Goal: Task Accomplishment & Management: Manage account settings

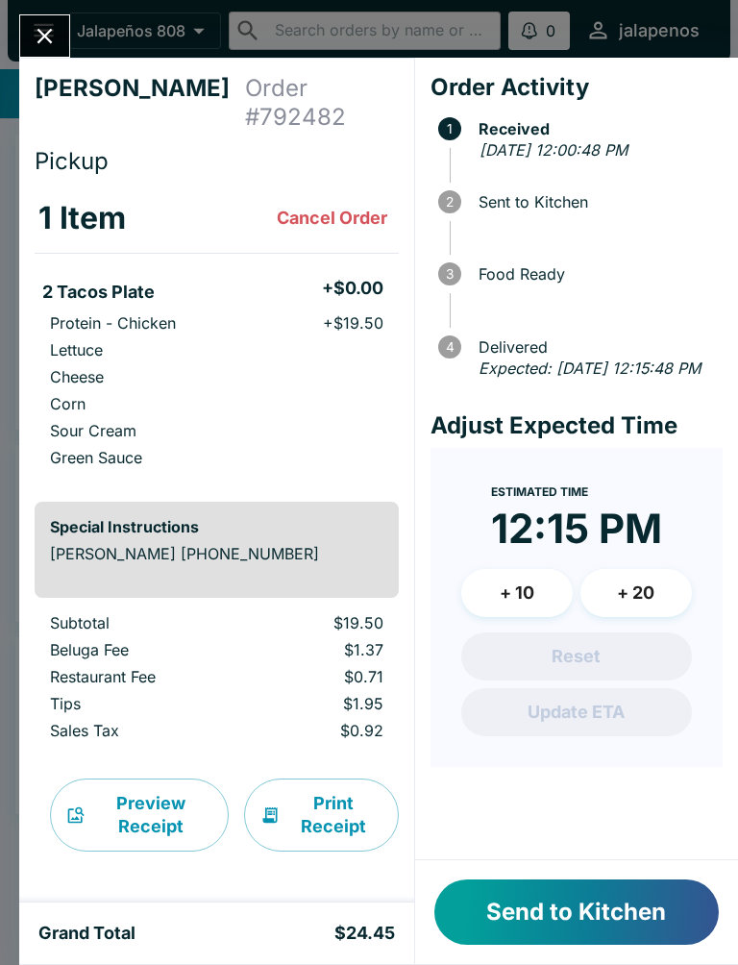
click at [52, 40] on icon "Close" at bounding box center [45, 36] width 26 height 26
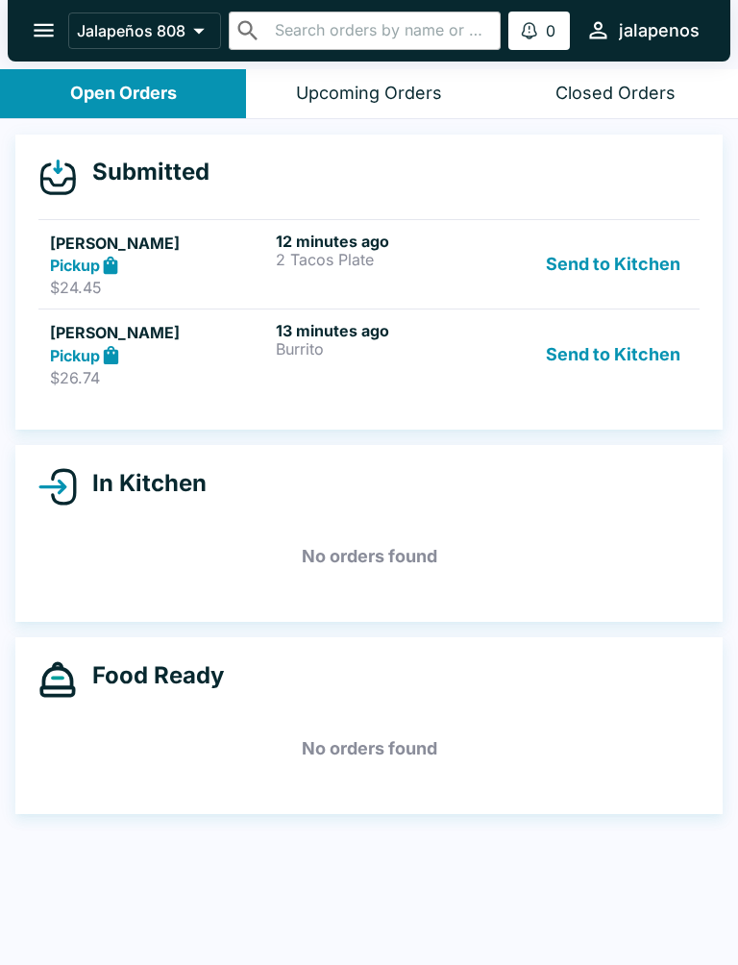
click at [251, 344] on div "Pickup" at bounding box center [159, 355] width 218 height 22
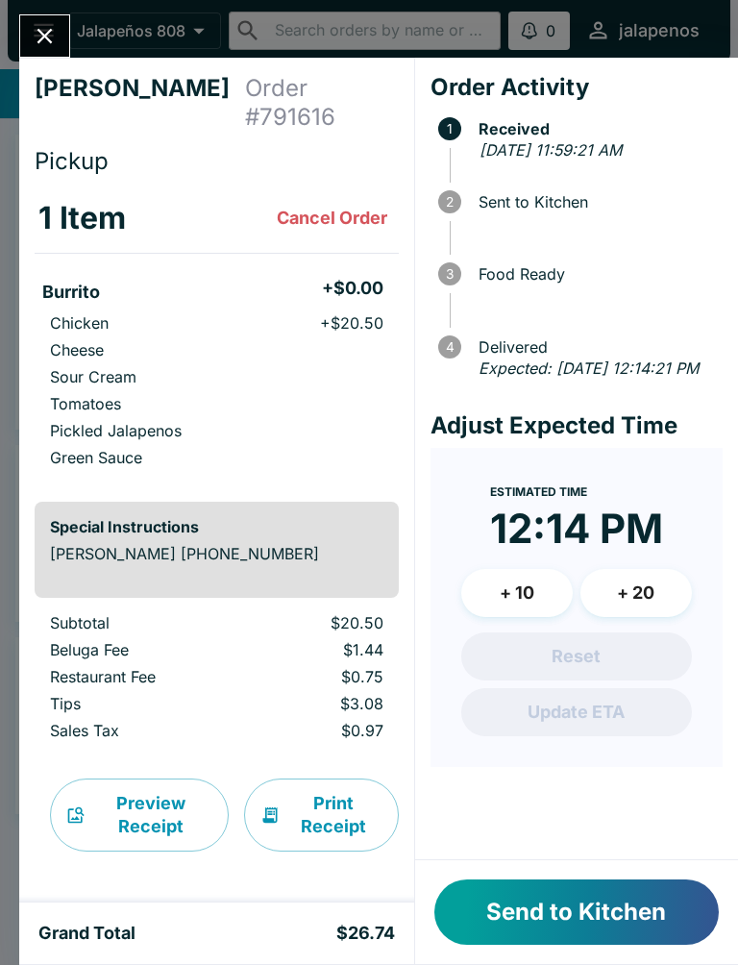
click at [45, 16] on button "Close" at bounding box center [44, 35] width 49 height 41
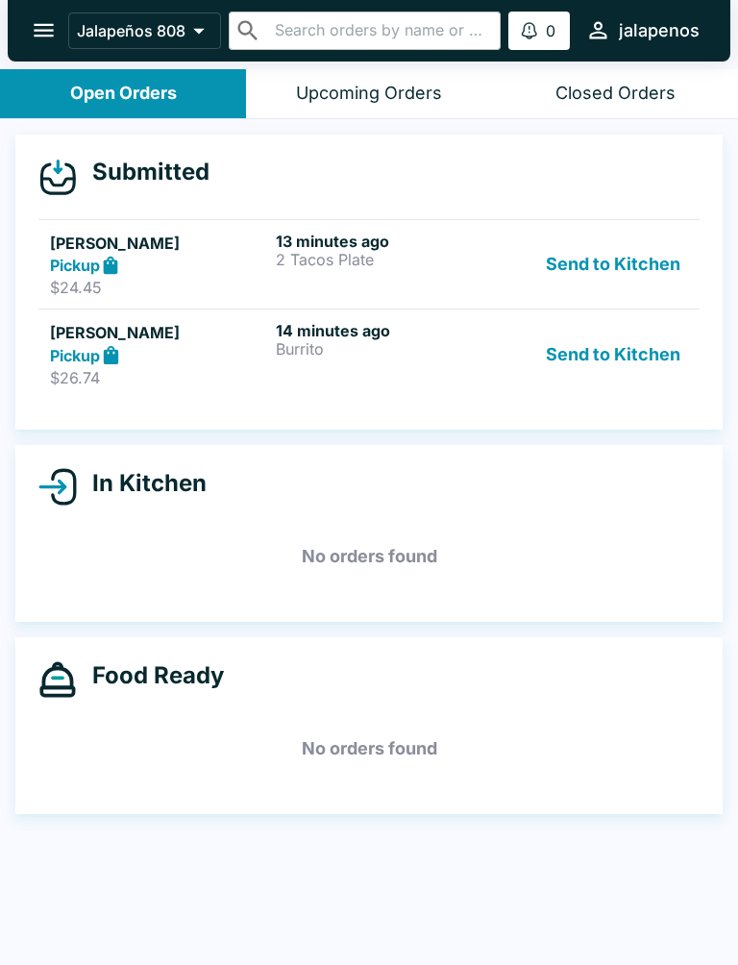
click at [253, 270] on div "Pickup" at bounding box center [159, 266] width 218 height 22
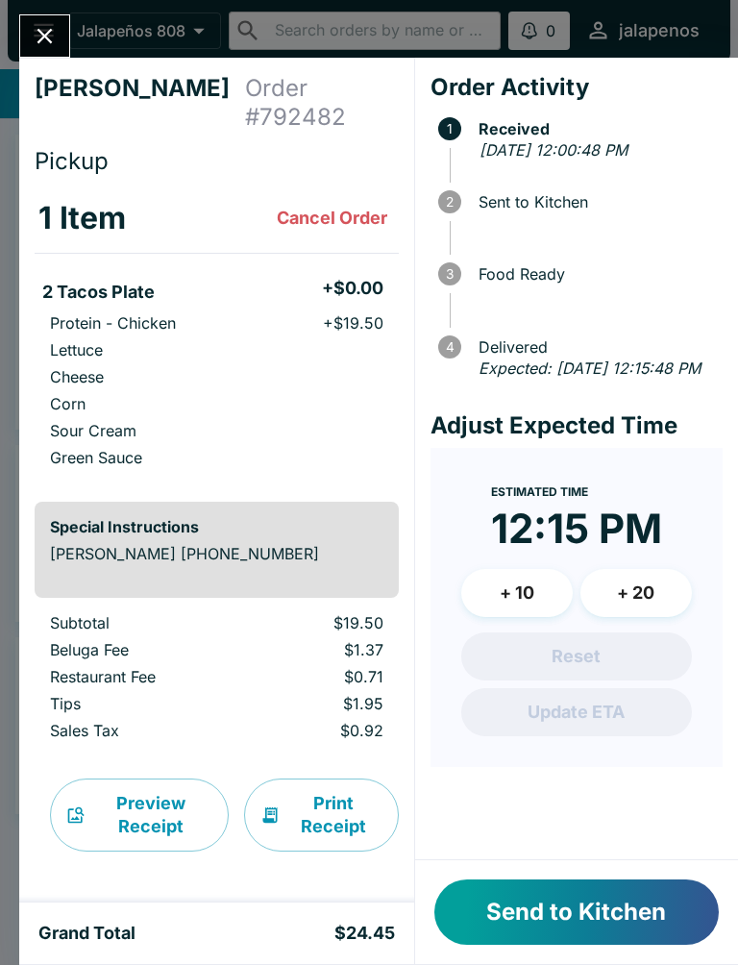
click at [538, 907] on button "Send to Kitchen" at bounding box center [576, 911] width 284 height 65
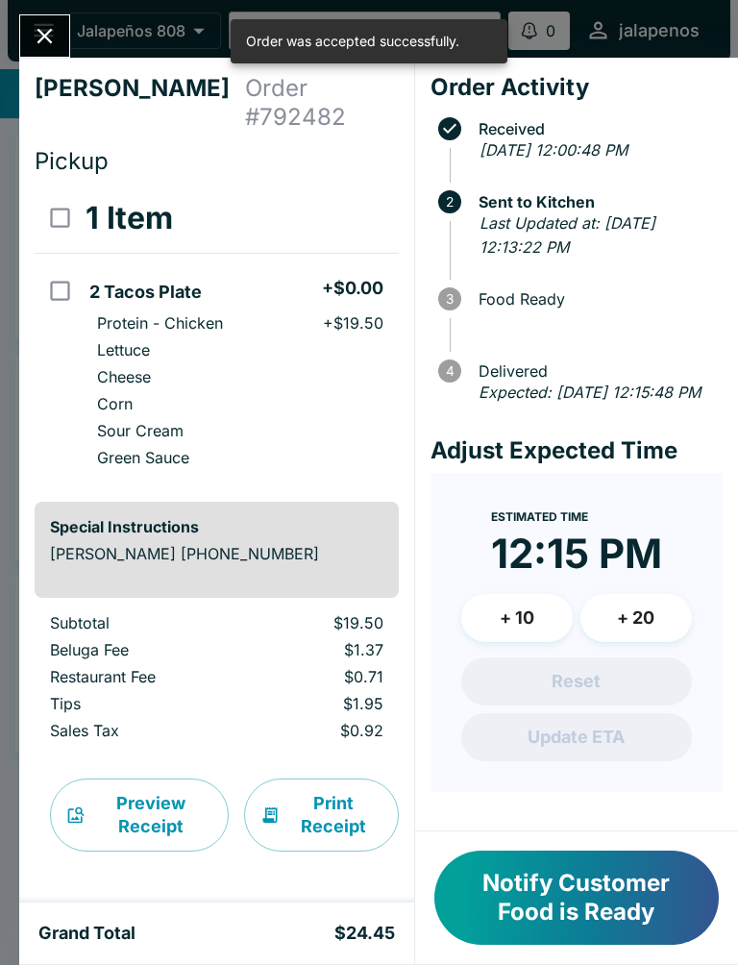
click at [46, 44] on icon "Close" at bounding box center [45, 36] width 26 height 26
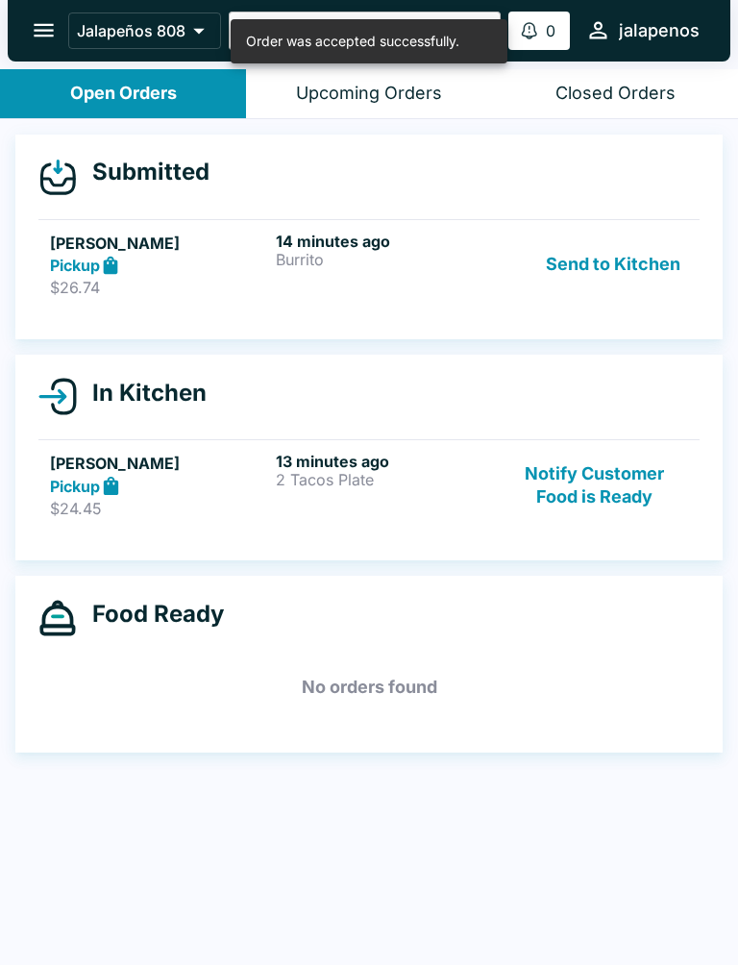
click at [194, 539] on div "In Kitchen [PERSON_NAME] Pickup $24.45 13 minutes ago 2 Tacos Plate Notify Cust…" at bounding box center [368, 458] width 707 height 206
click at [350, 506] on div "13 minutes ago 2 Tacos Plate" at bounding box center [385, 485] width 218 height 66
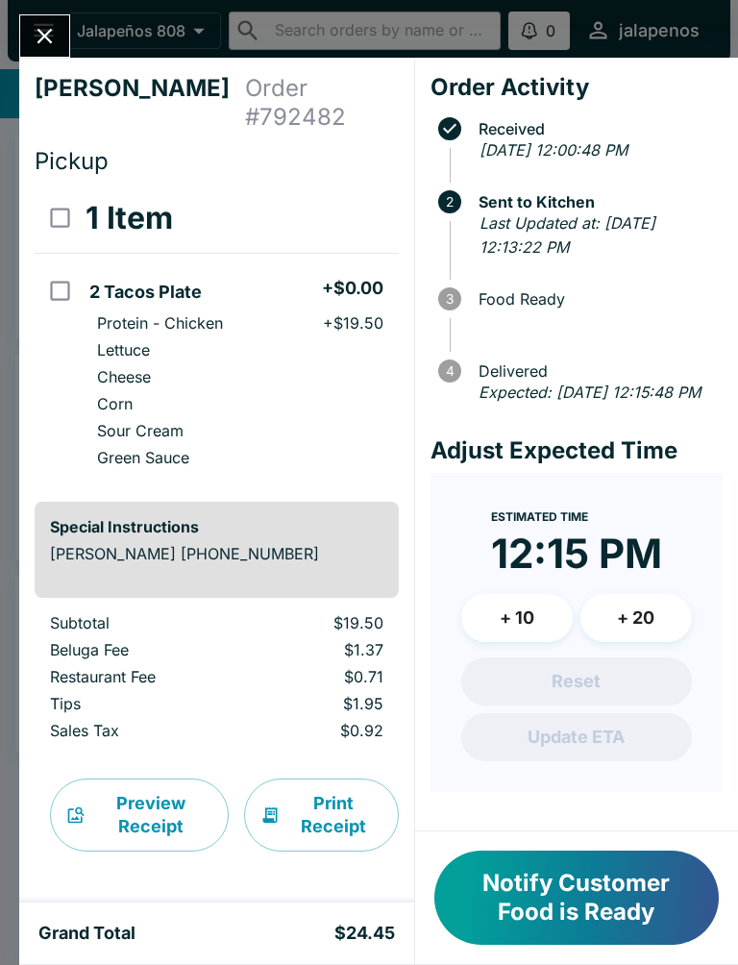
click at [31, 45] on button "Close" at bounding box center [44, 35] width 49 height 41
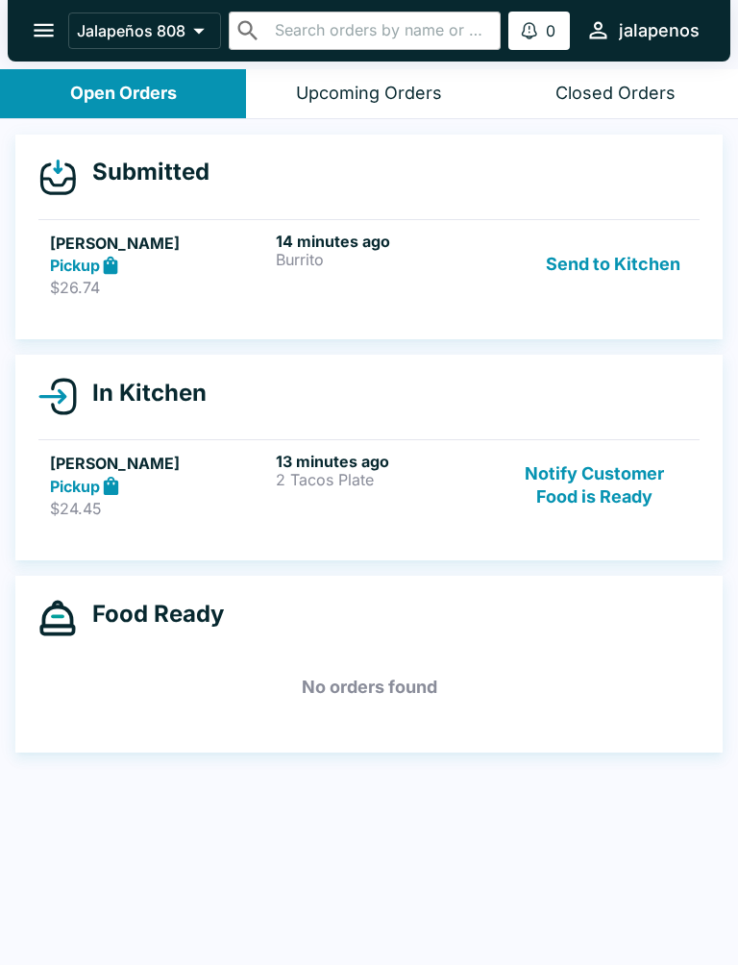
click at [198, 238] on h5 "[PERSON_NAME]" at bounding box center [159, 243] width 218 height 23
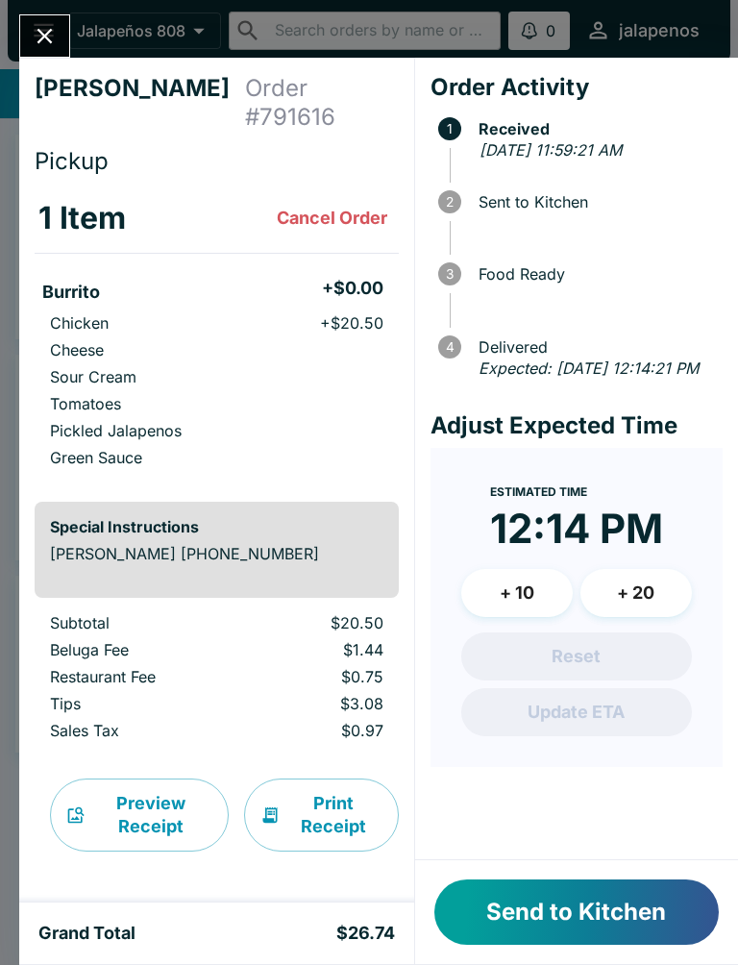
click at [600, 911] on button "Send to Kitchen" at bounding box center [576, 911] width 284 height 65
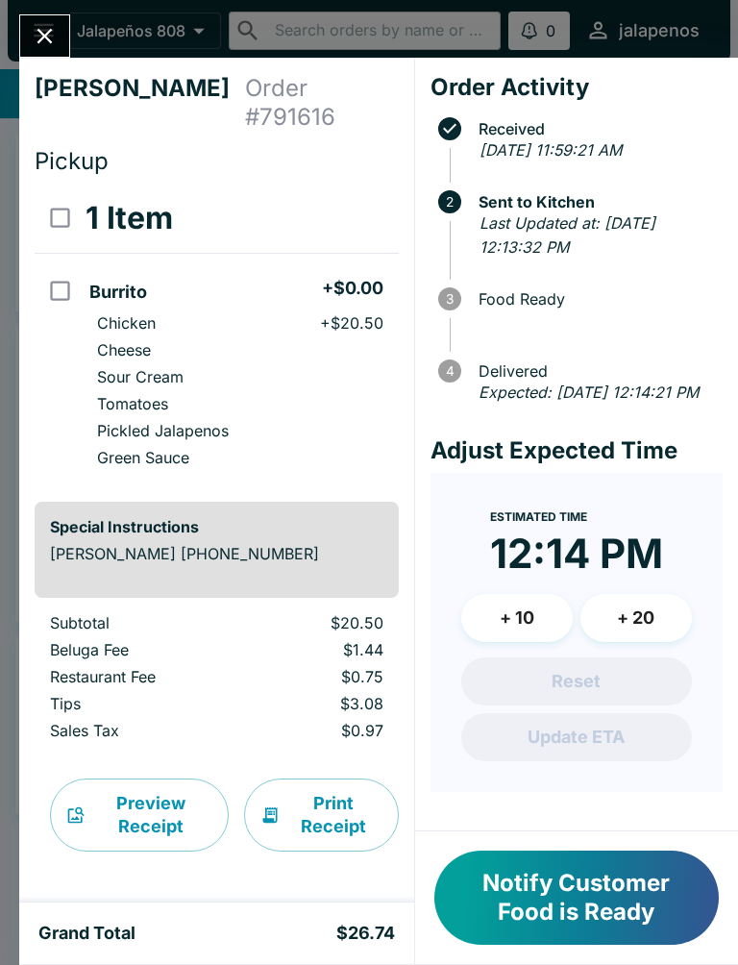
click at [49, 55] on button "Close" at bounding box center [44, 35] width 49 height 41
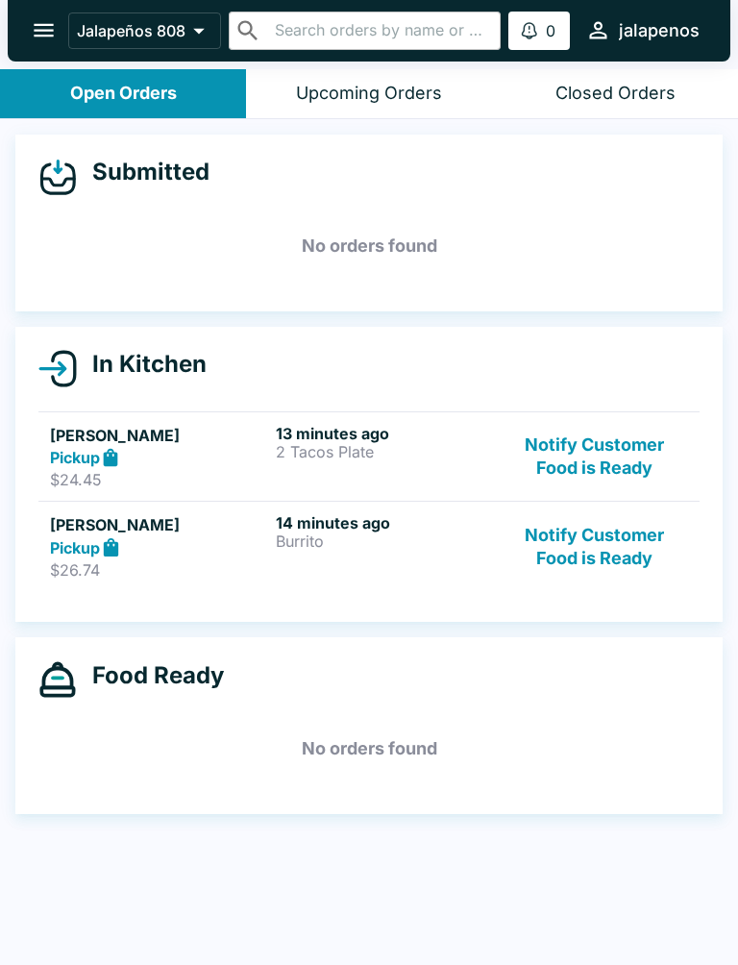
click at [332, 459] on p "2 Tacos Plate" at bounding box center [385, 451] width 218 height 17
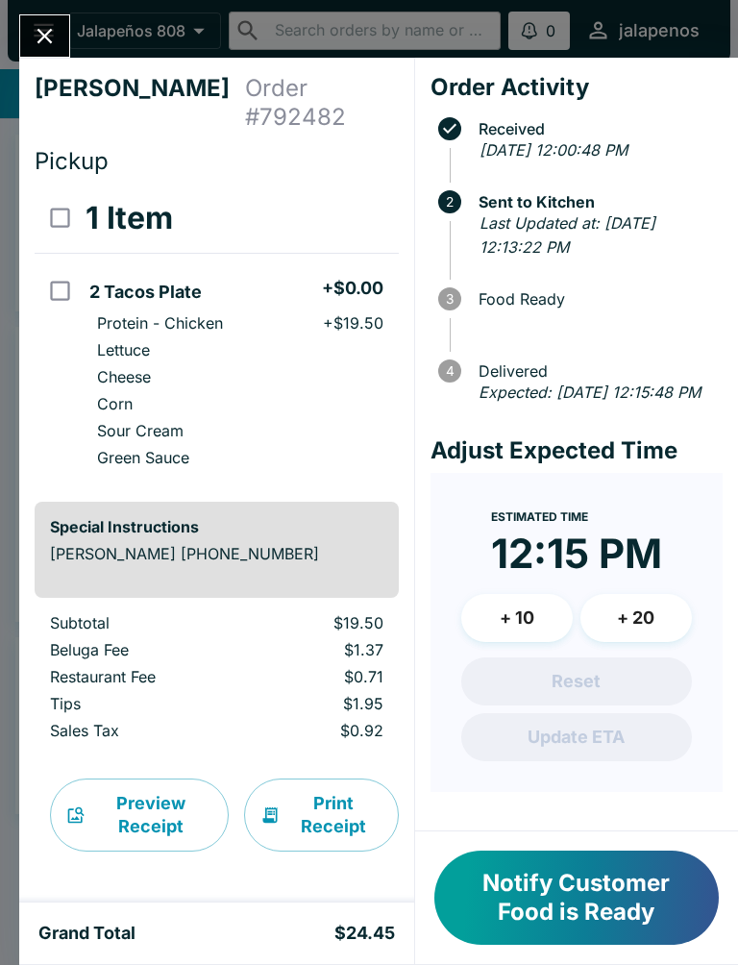
click at [37, 16] on button "Close" at bounding box center [44, 35] width 49 height 41
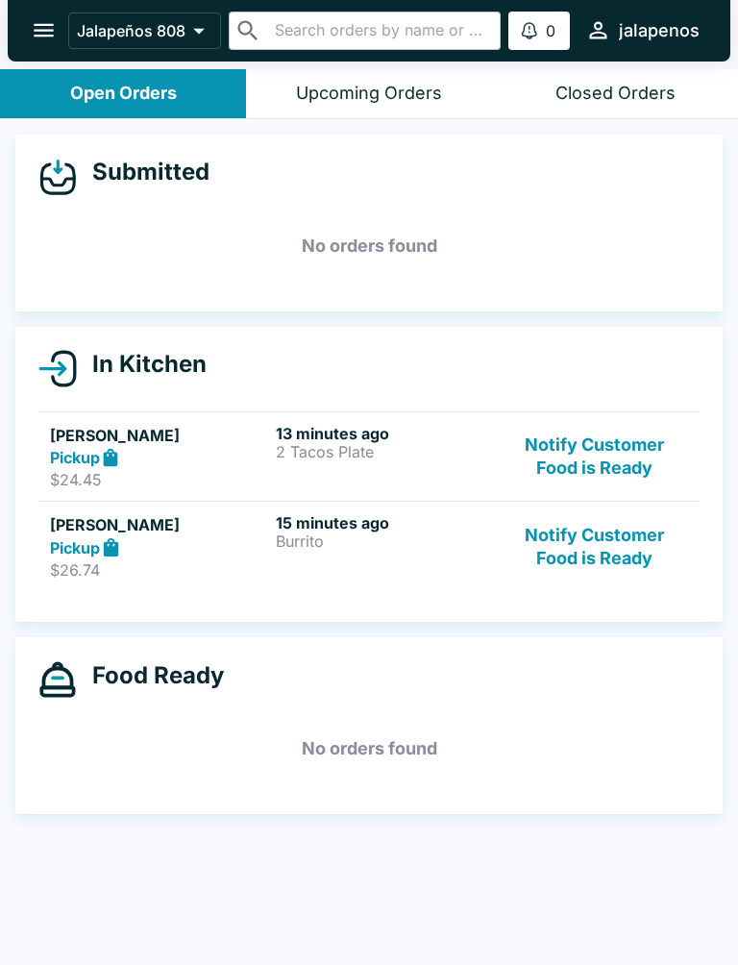
click at [417, 552] on div "15 minutes ago Burrito" at bounding box center [385, 546] width 218 height 66
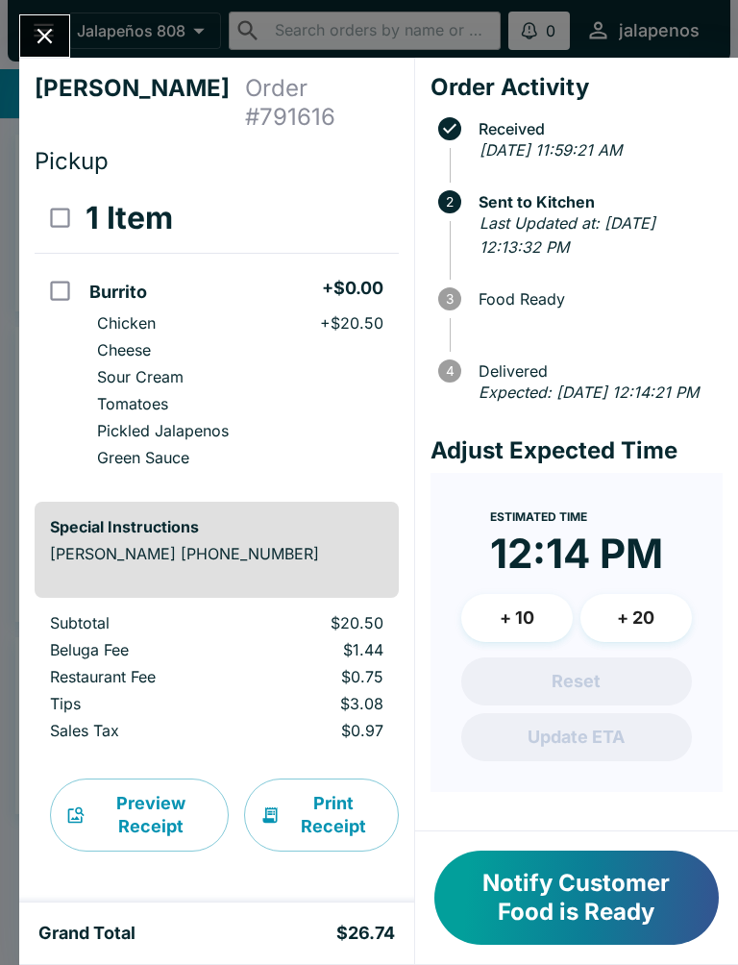
click at [62, 37] on button "Close" at bounding box center [44, 35] width 49 height 41
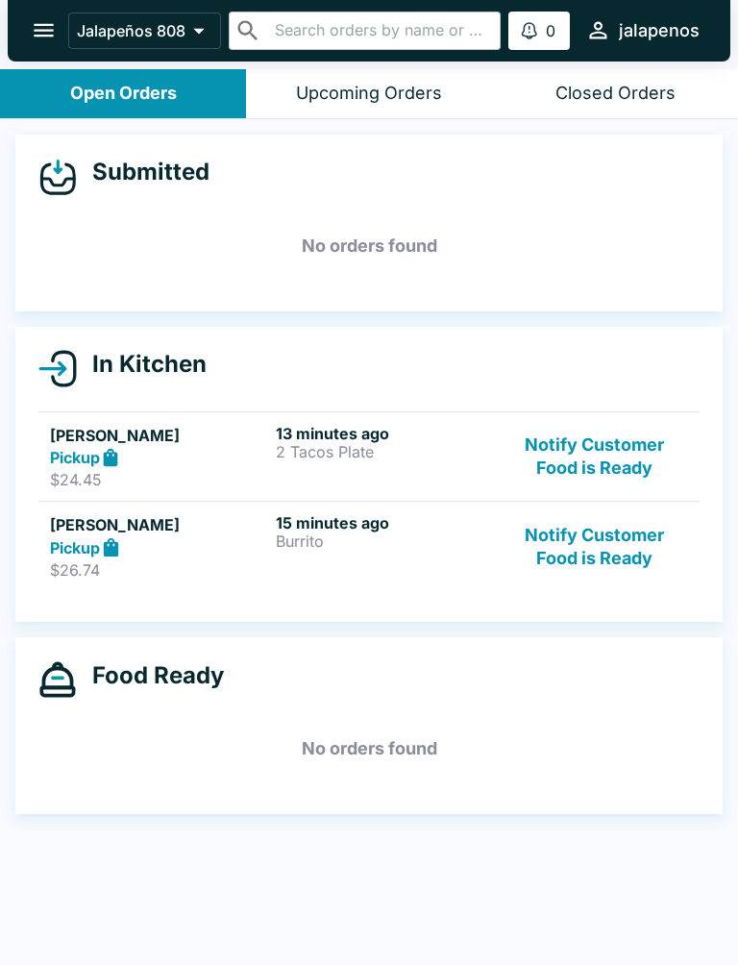
click at [333, 443] on p "2 Tacos Plate" at bounding box center [385, 451] width 218 height 17
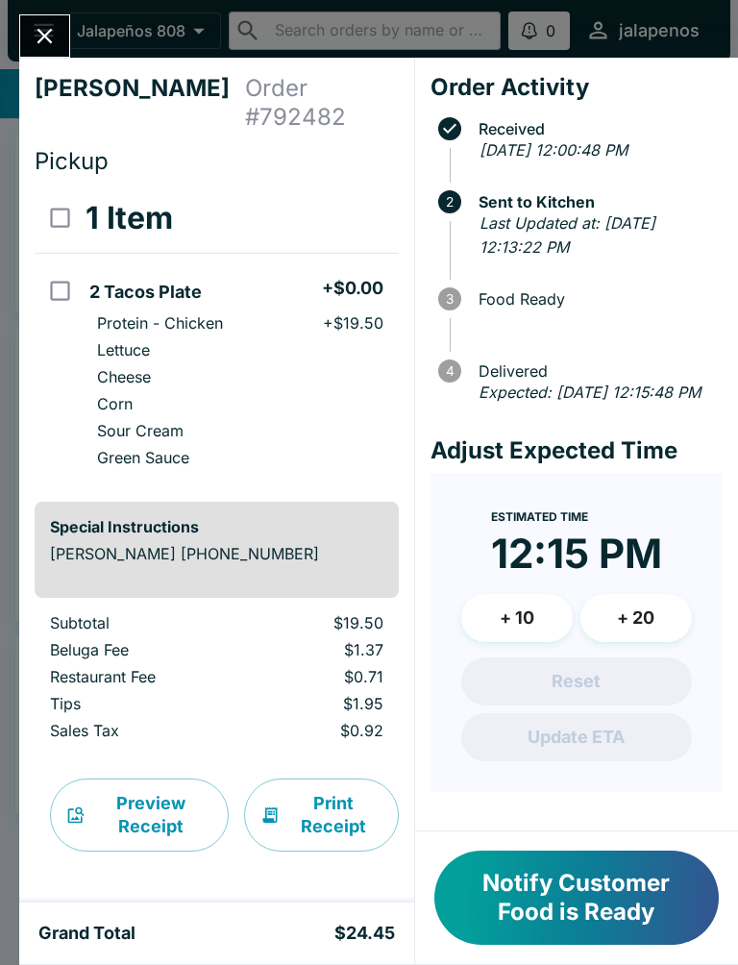
click at [58, 37] on icon "Close" at bounding box center [45, 36] width 26 height 26
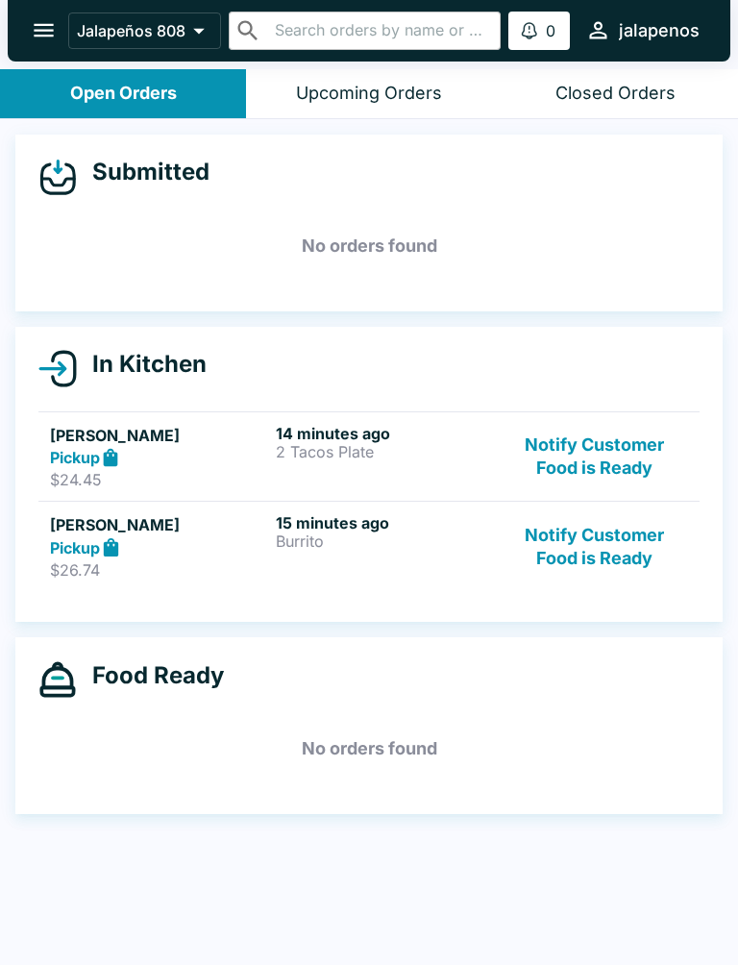
click at [281, 547] on p "Burrito" at bounding box center [385, 540] width 218 height 17
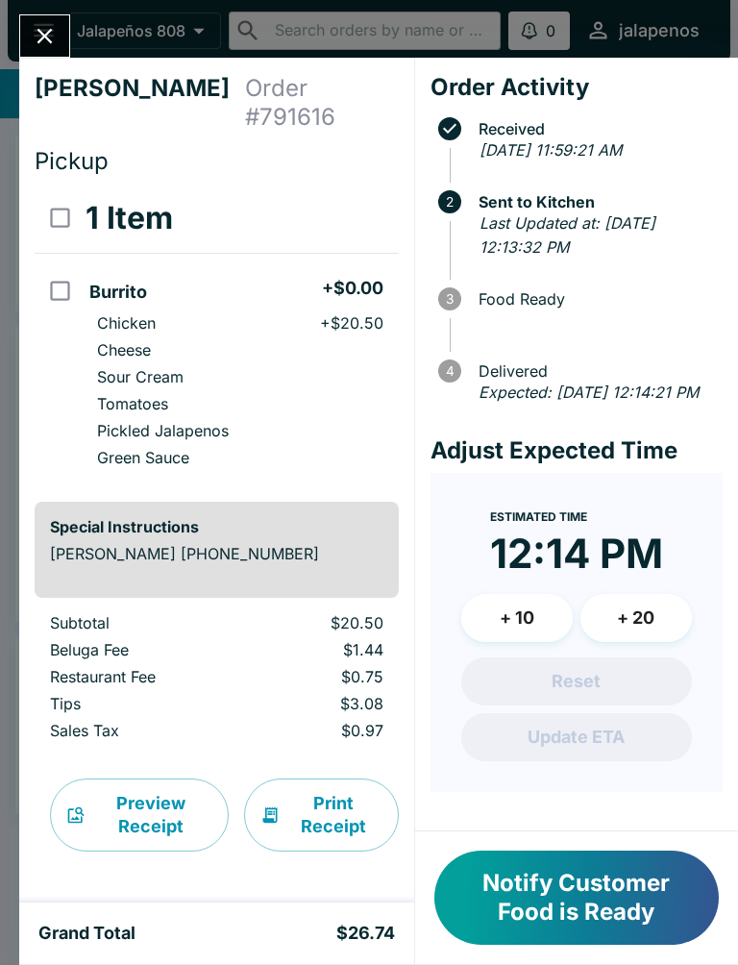
click at [62, 49] on button "Close" at bounding box center [44, 35] width 49 height 41
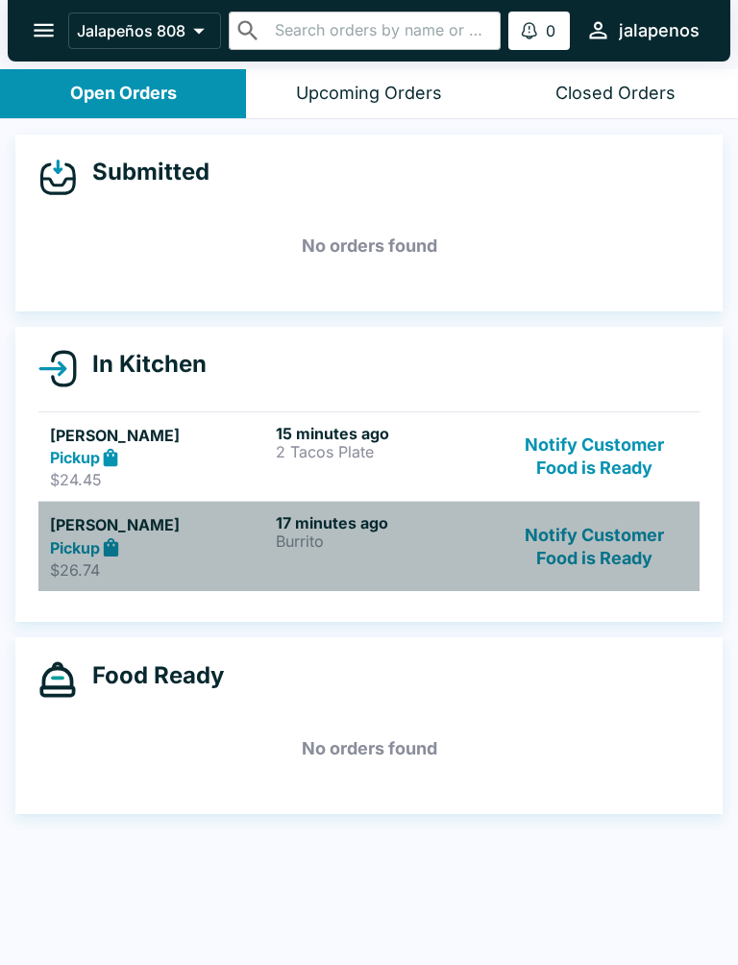
click at [206, 553] on div "Pickup" at bounding box center [159, 547] width 218 height 22
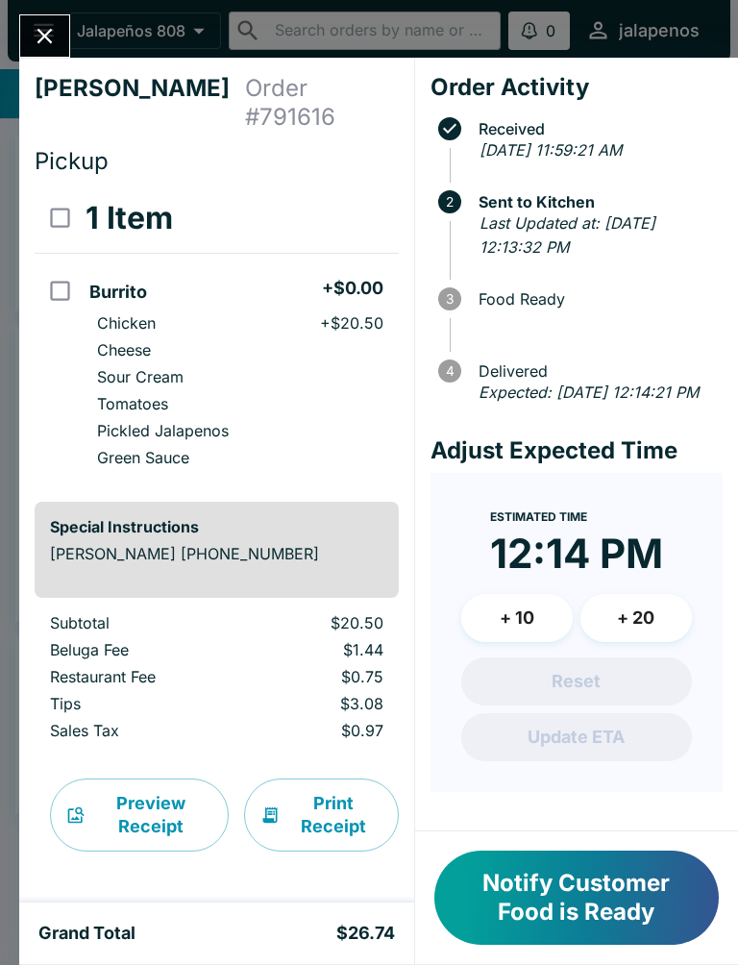
click at [43, 37] on icon "Close" at bounding box center [44, 36] width 15 height 15
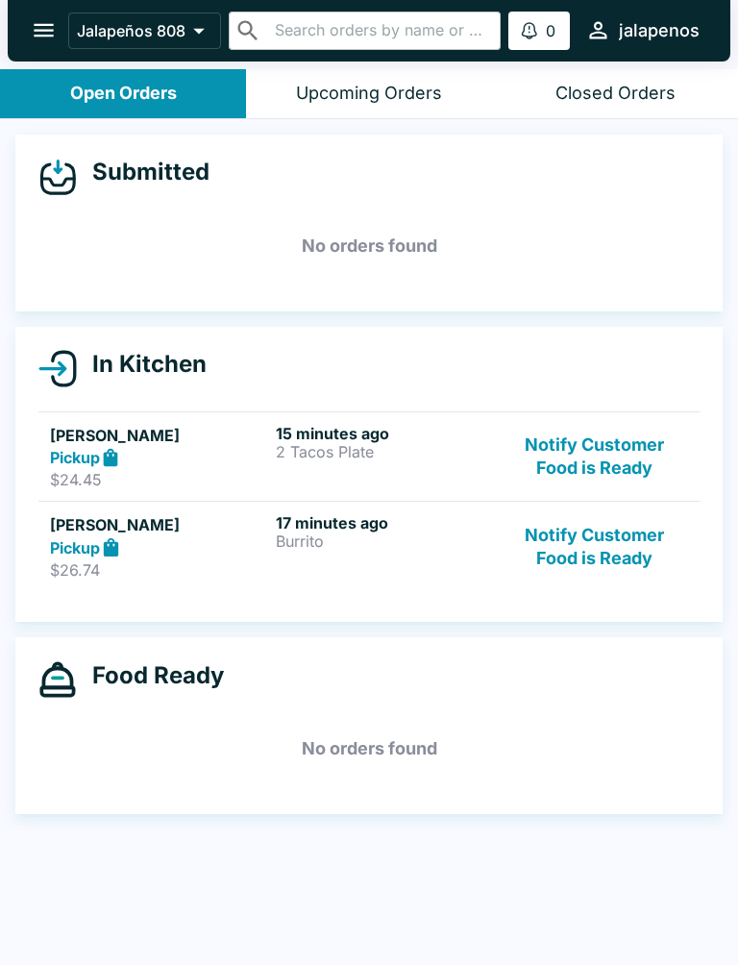
click at [185, 447] on div "Pickup" at bounding box center [159, 458] width 218 height 22
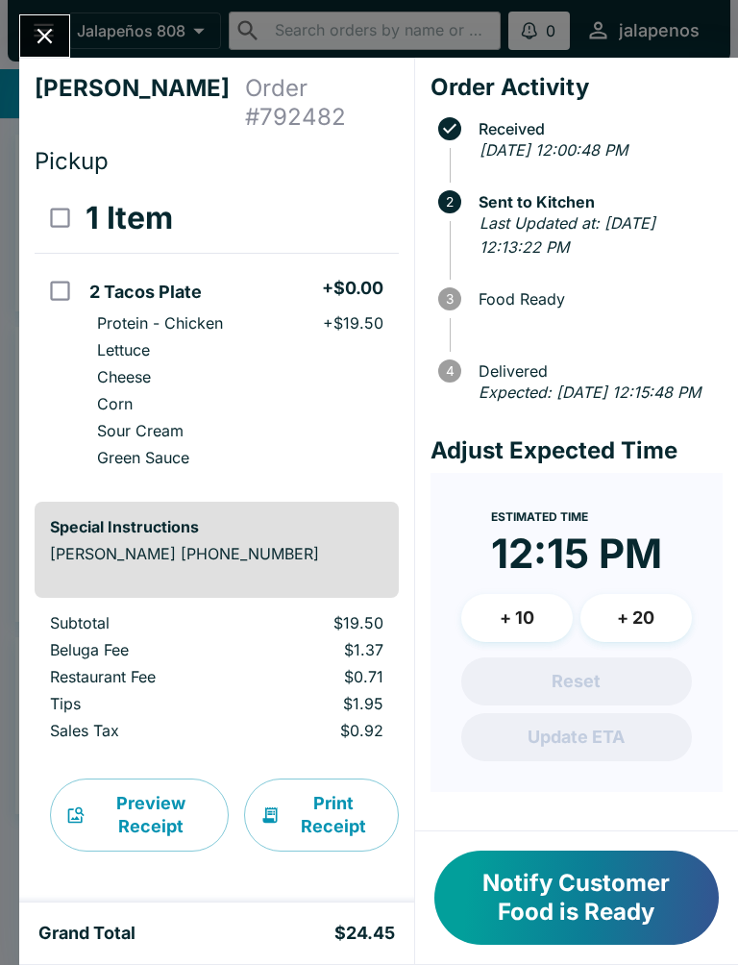
click at [616, 896] on button "Notify Customer Food is Ready" at bounding box center [576, 898] width 284 height 94
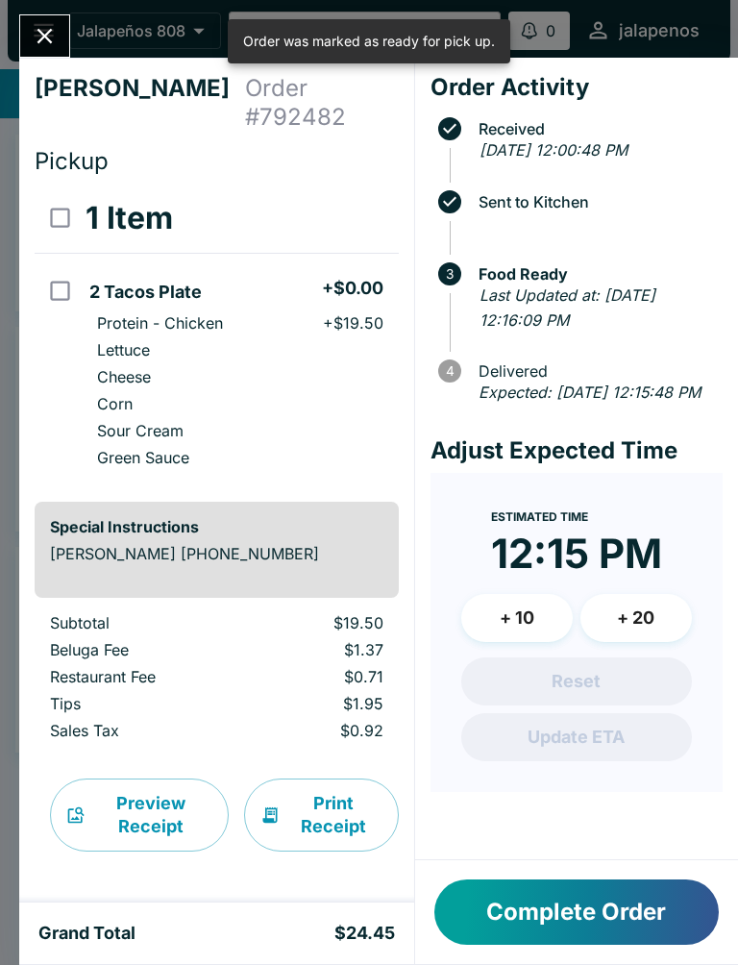
click at [631, 911] on button "Complete Order" at bounding box center [576, 911] width 284 height 65
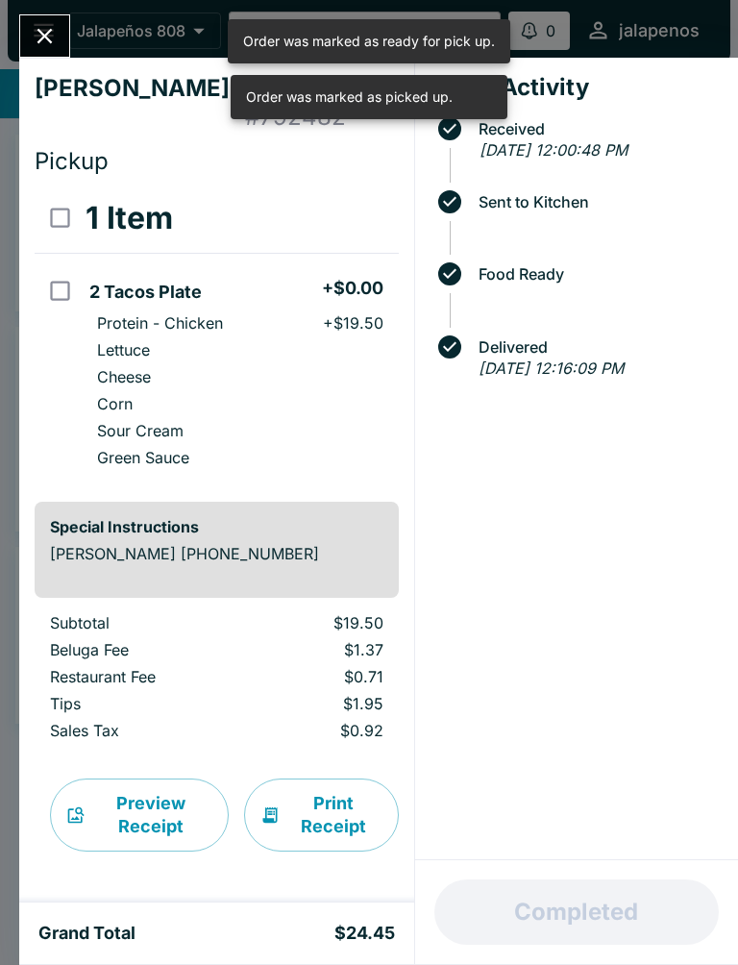
click at [34, 17] on button "Close" at bounding box center [44, 35] width 49 height 41
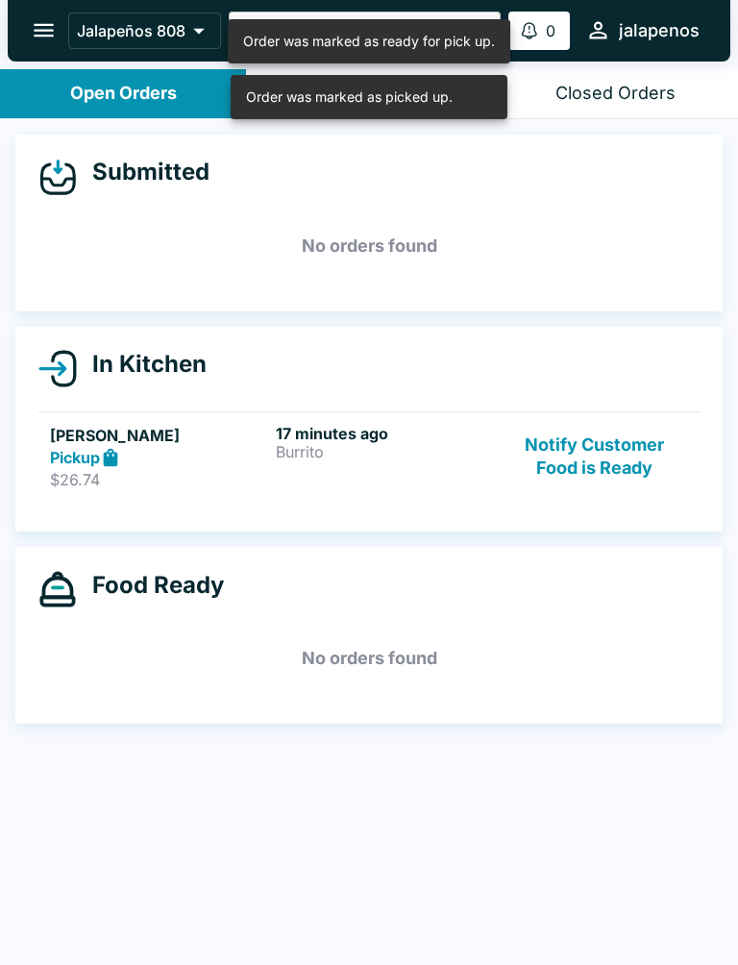
click at [313, 464] on div "17 minutes ago Burrito" at bounding box center [385, 457] width 218 height 66
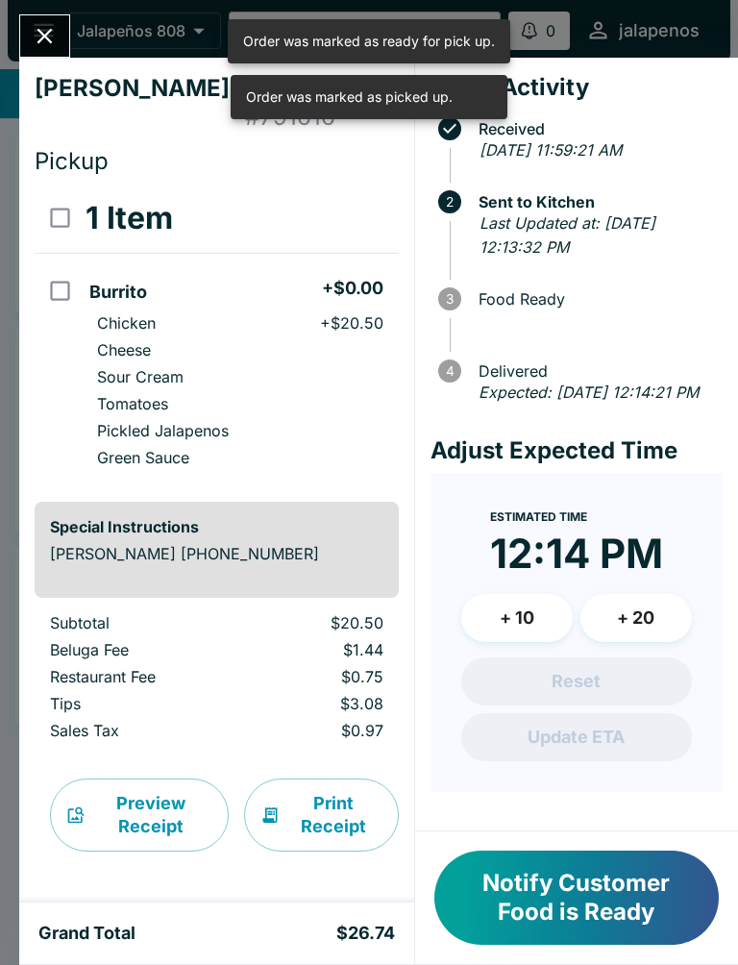
click at [637, 900] on button "Notify Customer Food is Ready" at bounding box center [576, 898] width 284 height 94
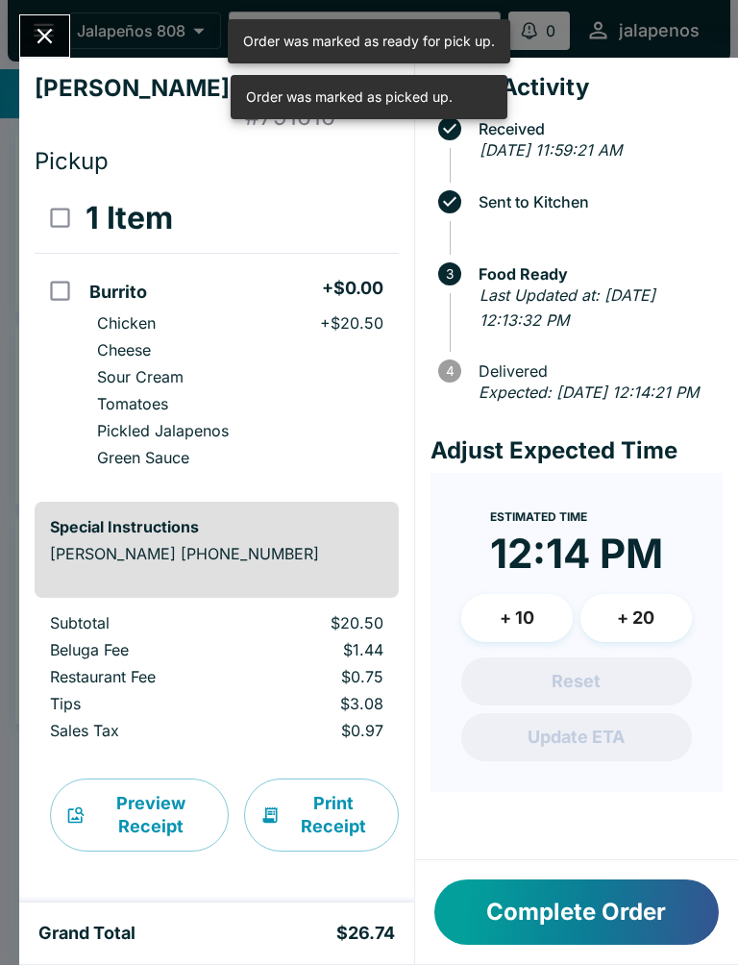
click at [650, 927] on button "Complete Order" at bounding box center [576, 911] width 284 height 65
